Goal: Task Accomplishment & Management: Complete application form

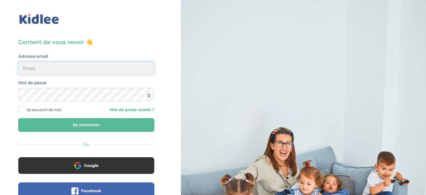
click at [66, 64] on input "email" at bounding box center [86, 67] width 136 height 13
type input "amine.hadjem@gmail.com"
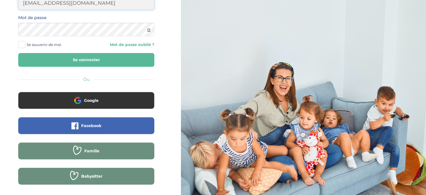
scroll to position [73, 0]
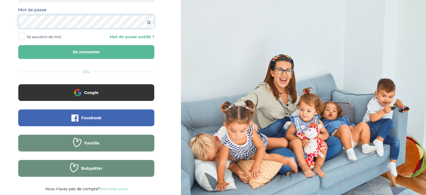
click at [18, 45] on button "Se connecter" at bounding box center [86, 52] width 136 height 14
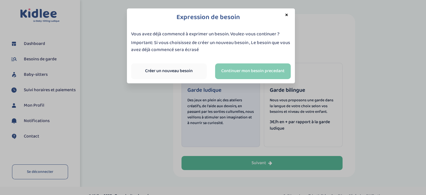
click at [244, 70] on link "Continuer mon besoin precedant" at bounding box center [253, 71] width 76 height 16
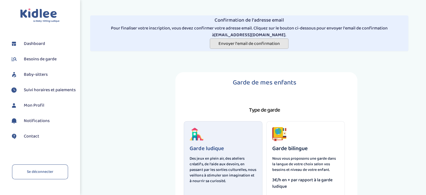
click at [258, 46] on span "Envoyer l'email de confirmation" at bounding box center [249, 43] width 61 height 7
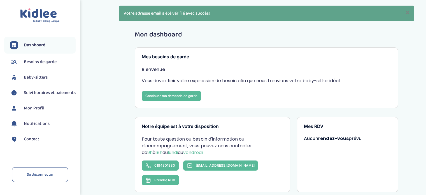
scroll to position [28, 0]
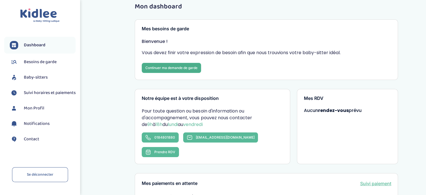
click at [186, 71] on link "Continuer ma demande de garde" at bounding box center [171, 68] width 59 height 10
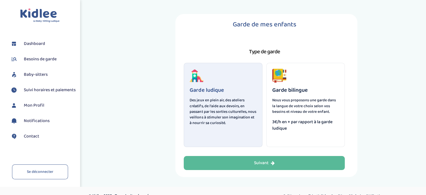
click at [224, 128] on div "Garde ludique Des jeux en plein air, des ateliers créatifs, de l'aide aux devoi…" at bounding box center [223, 105] width 79 height 84
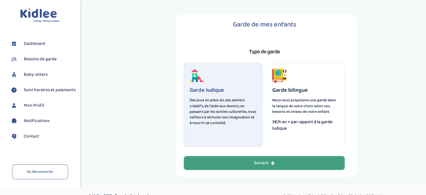
click at [233, 163] on button "Suivant" at bounding box center [264, 163] width 161 height 14
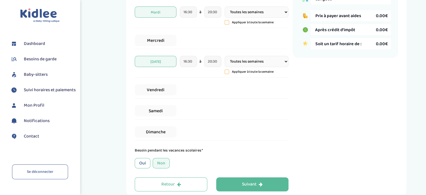
scroll to position [150, 0]
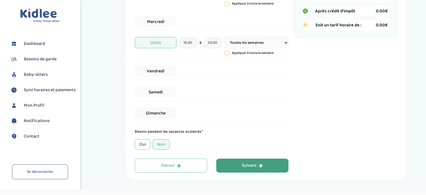
click at [266, 168] on button "Suivant" at bounding box center [252, 165] width 73 height 14
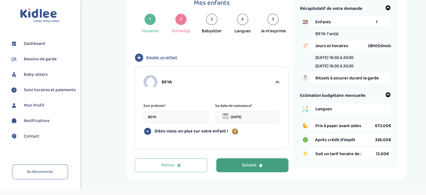
scroll to position [21, 0]
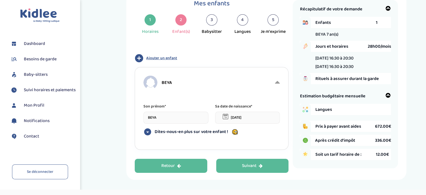
click at [194, 167] on button "Retour" at bounding box center [171, 166] width 73 height 14
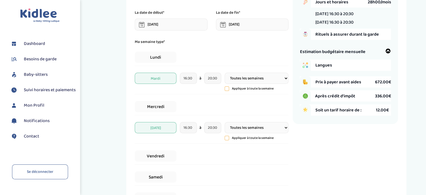
scroll to position [78, 0]
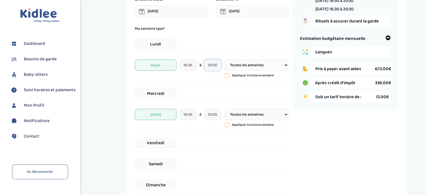
click at [209, 66] on input "20:30" at bounding box center [212, 64] width 17 height 11
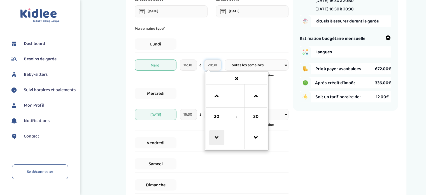
click at [213, 135] on span at bounding box center [216, 137] width 15 height 15
type input "19:30"
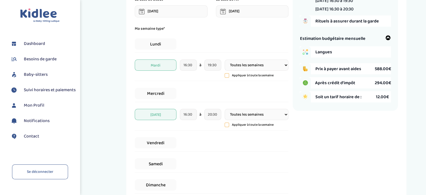
click at [267, 159] on div "Samedi" at bounding box center [212, 163] width 154 height 17
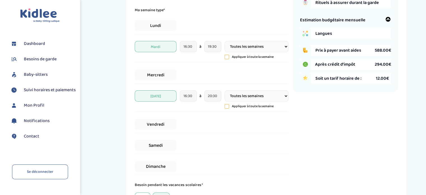
scroll to position [135, 0]
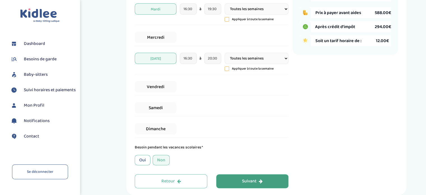
click at [237, 182] on button "Suivant" at bounding box center [252, 181] width 73 height 14
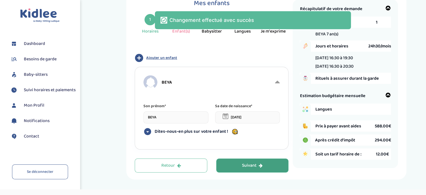
scroll to position [21, 0]
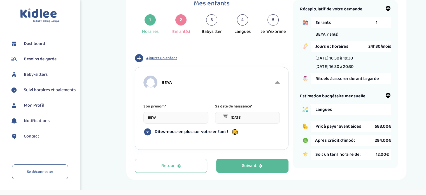
click at [196, 133] on span "Dites-nous-en plus sur votre enfant !" at bounding box center [191, 132] width 73 height 6
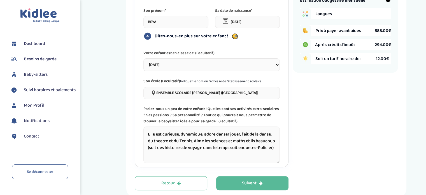
scroll to position [133, 0]
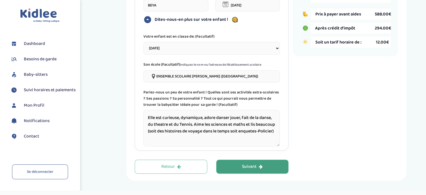
click at [262, 170] on button "Suivant" at bounding box center [252, 166] width 73 height 14
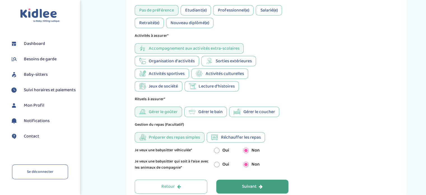
scroll to position [301, 0]
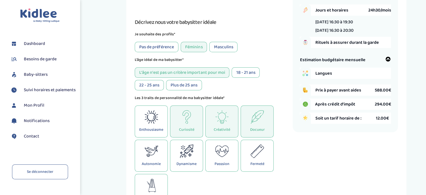
scroll to position [0, 0]
